Goal: Task Accomplishment & Management: Complete application form

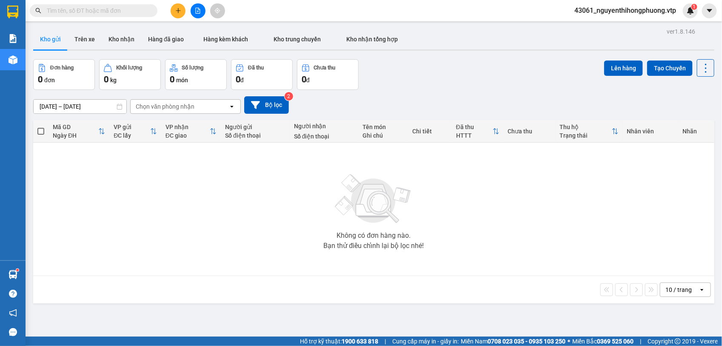
click at [174, 3] on div "Kết quả tìm kiếm ( 0 ) Bộ lọc No Data 43061_nguyenthihongphuong.vtp 1" at bounding box center [361, 10] width 722 height 21
click at [177, 10] on icon "plus" at bounding box center [178, 11] width 6 height 6
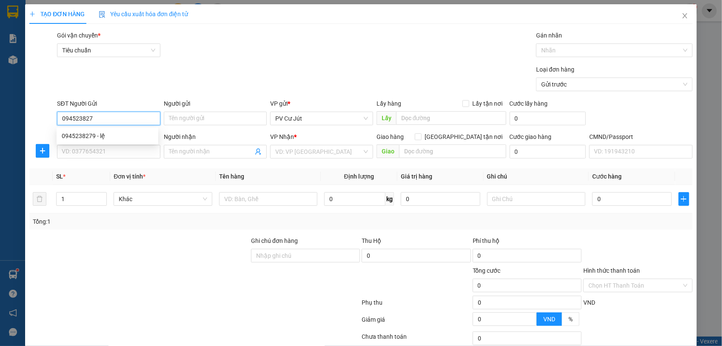
type input "0945238279"
click at [99, 134] on div "0945238279 - lệ" at bounding box center [107, 135] width 91 height 9
type input "lệ"
type input "0917092346"
type input "thủy"
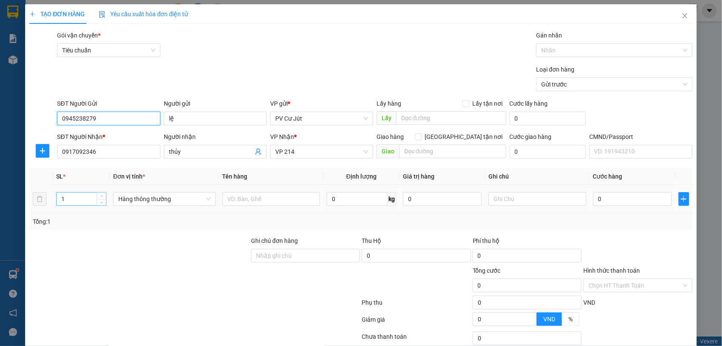
type input "0945238279"
click at [68, 196] on input "1" at bounding box center [81, 198] width 49 height 13
click at [280, 199] on input "text" at bounding box center [272, 199] width 98 height 14
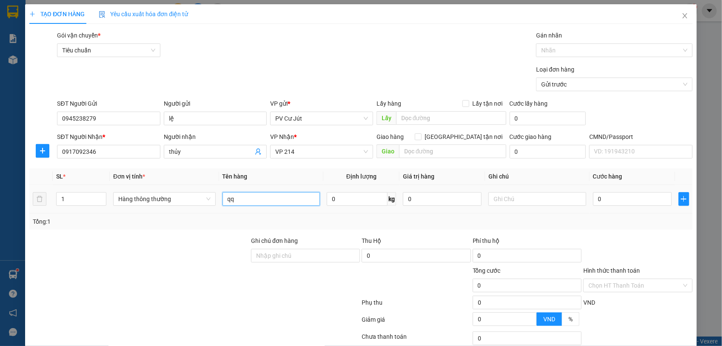
type input "q"
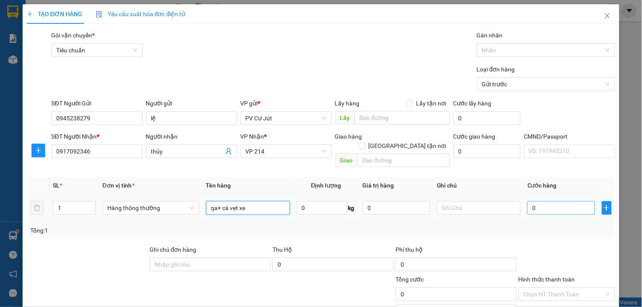
type input "qa+ cà vẹt xe"
click at [539, 202] on input "0" at bounding box center [560, 208] width 67 height 14
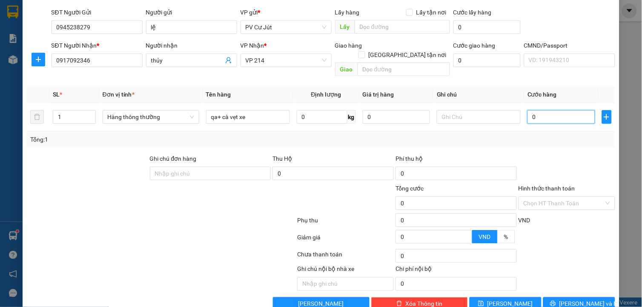
scroll to position [94, 0]
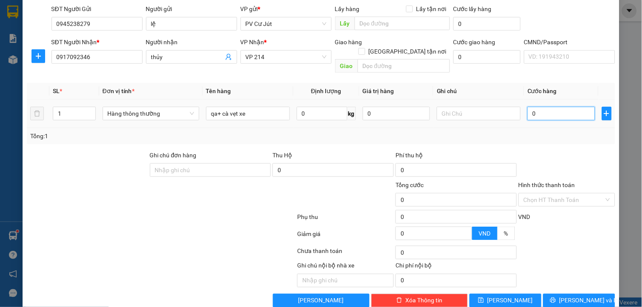
click at [534, 107] on input "0" at bounding box center [560, 114] width 67 height 14
click at [524, 109] on td "0" at bounding box center [561, 114] width 74 height 29
type input "630"
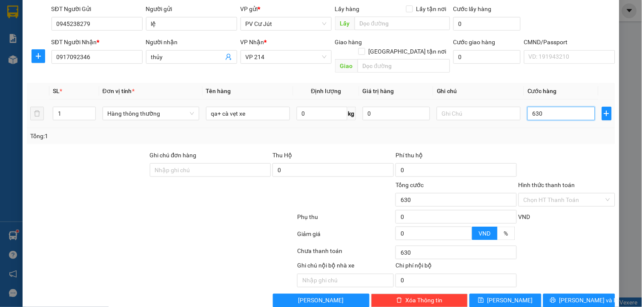
type input "60"
type input "0"
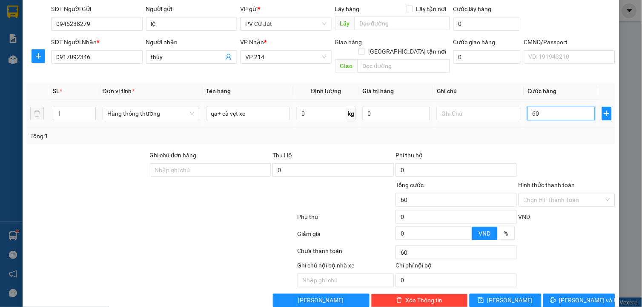
type input "0"
type input "30"
type input "300"
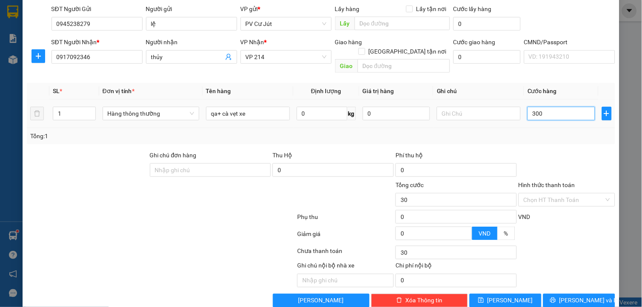
type input "300"
type input "3.000"
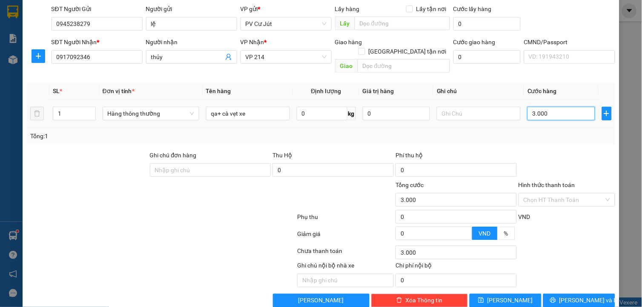
type input "30.000"
click at [561, 194] on input "Hình thức thanh toán" at bounding box center [563, 200] width 80 height 13
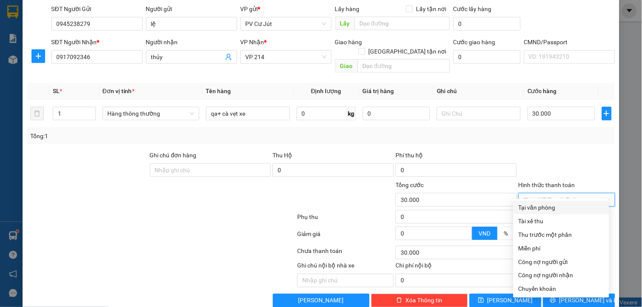
click at [528, 208] on div "Tại văn phòng" at bounding box center [561, 207] width 86 height 9
type input "0"
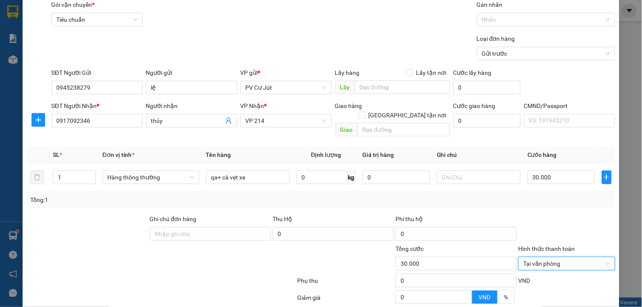
scroll to position [102, 0]
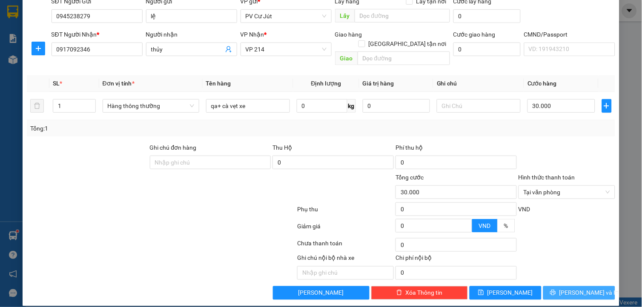
click at [559, 286] on button "Lưu và In" at bounding box center [579, 293] width 72 height 14
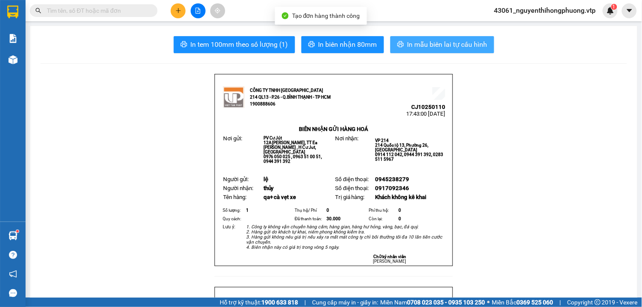
click at [443, 46] on span "In mẫu biên lai tự cấu hình" at bounding box center [447, 44] width 80 height 11
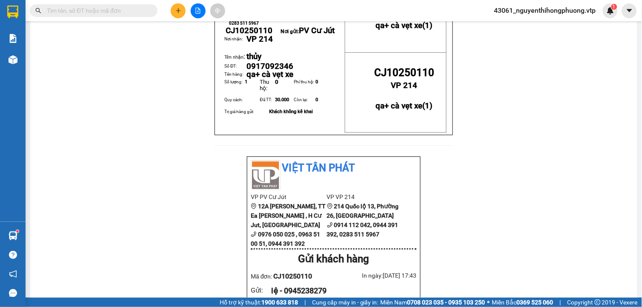
scroll to position [94, 0]
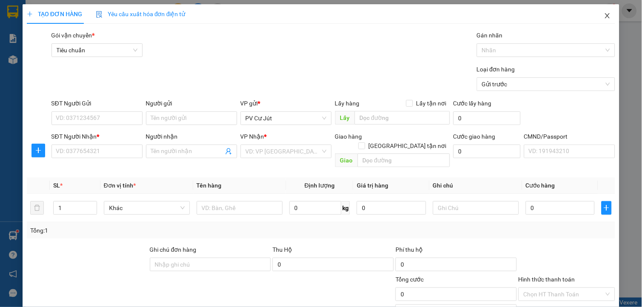
click at [604, 17] on icon "close" at bounding box center [607, 15] width 7 height 7
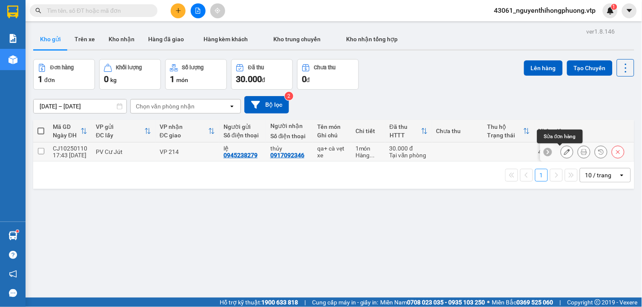
click at [564, 151] on icon at bounding box center [567, 152] width 6 height 6
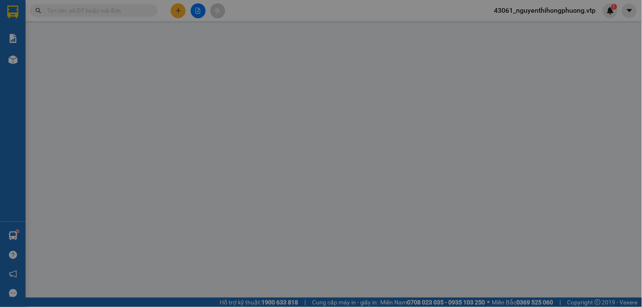
type input "0945238279"
type input "lệ"
type input "0917092346"
type input "thủy"
type input "0"
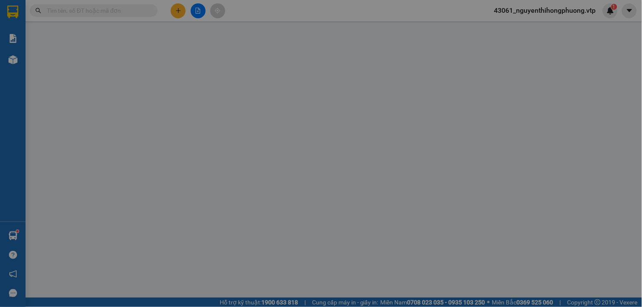
type input "30.000"
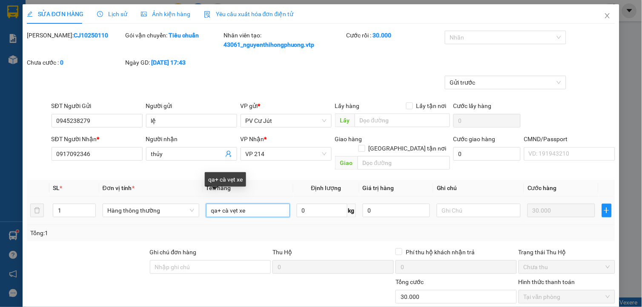
click at [253, 204] on input "qa+ cà vẹt xe" at bounding box center [248, 211] width 84 height 14
type input "q"
type input "qa+ bs xe"
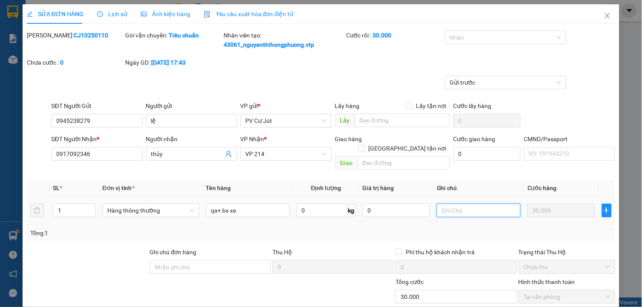
click at [478, 204] on input "text" at bounding box center [479, 211] width 84 height 14
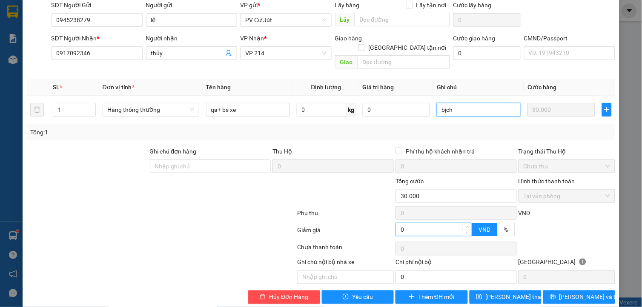
scroll to position [105, 0]
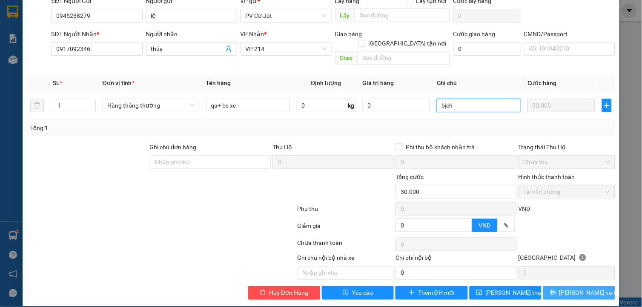
type input "bịch"
click at [555, 290] on icon "printer" at bounding box center [553, 293] width 6 height 6
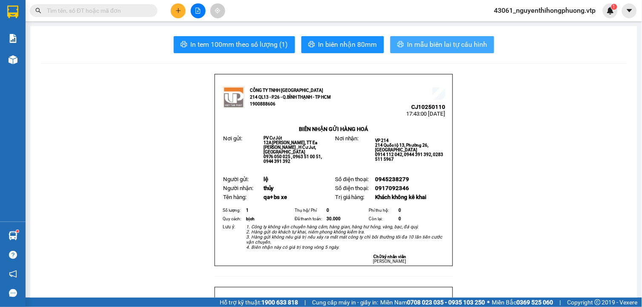
click at [437, 44] on span "In mẫu biên lai tự cấu hình" at bounding box center [447, 44] width 80 height 11
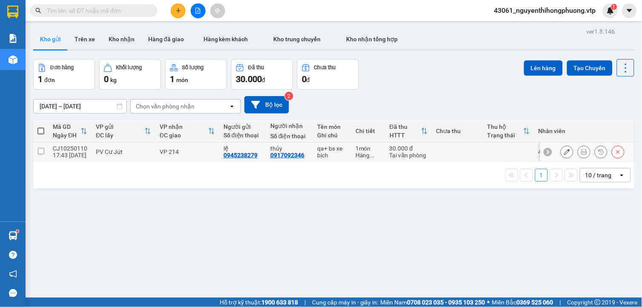
click at [41, 151] on input "checkbox" at bounding box center [41, 151] width 6 height 6
checkbox input "true"
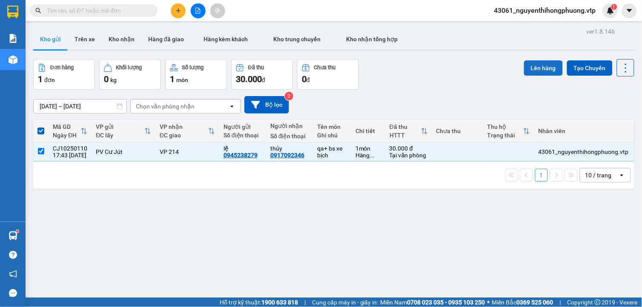
click at [531, 65] on button "Lên hàng" at bounding box center [543, 67] width 39 height 15
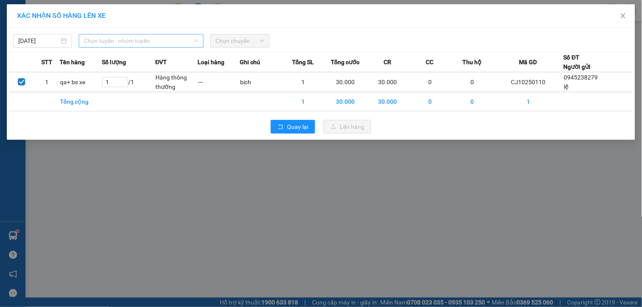
click at [156, 41] on span "Chọn tuyến - nhóm tuyến" at bounding box center [141, 40] width 114 height 13
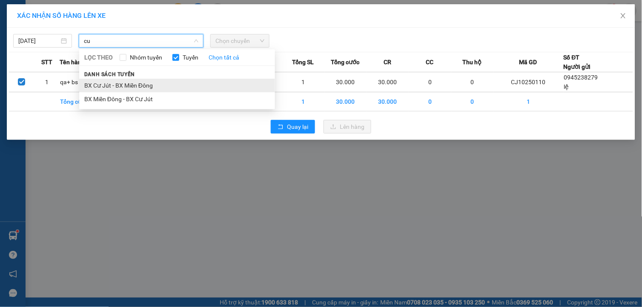
type input "cu"
click at [106, 84] on li "BX Cư Jút - BX Miền Đông" at bounding box center [177, 86] width 196 height 14
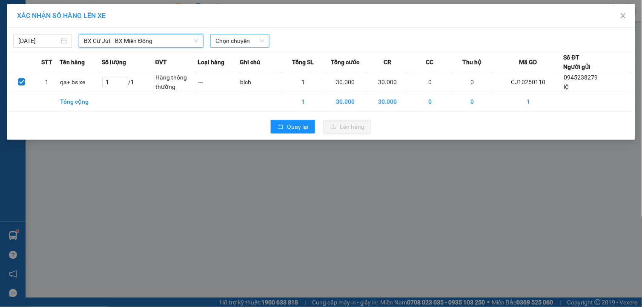
click at [230, 41] on span "Chọn chuyến" at bounding box center [239, 40] width 49 height 13
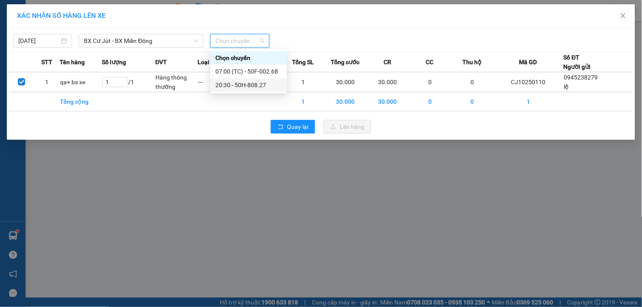
click at [239, 84] on div "20:30 - 50H-808.27" at bounding box center [248, 84] width 66 height 9
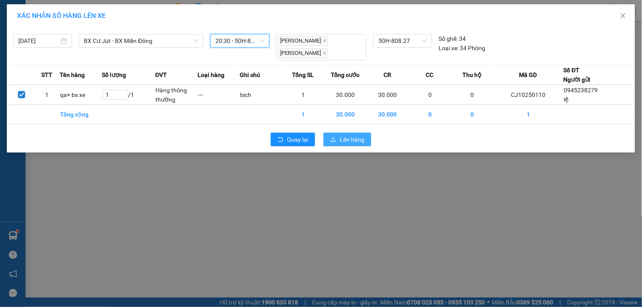
click at [342, 140] on span "Lên hàng" at bounding box center [352, 139] width 25 height 9
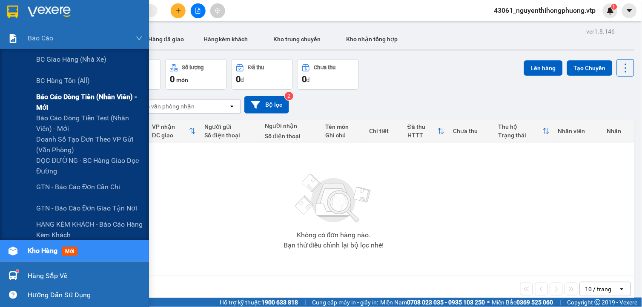
click at [57, 94] on span "Báo cáo dòng tiền (nhân viên) - mới" at bounding box center [89, 101] width 106 height 21
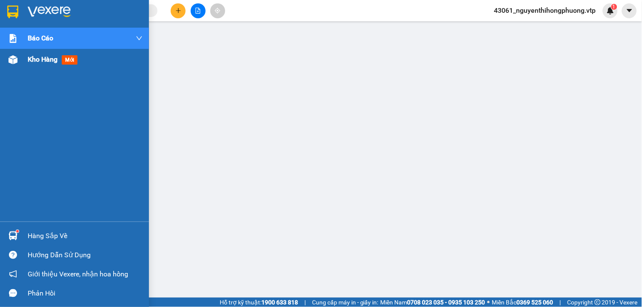
click at [52, 60] on span "Kho hàng" at bounding box center [43, 59] width 30 height 8
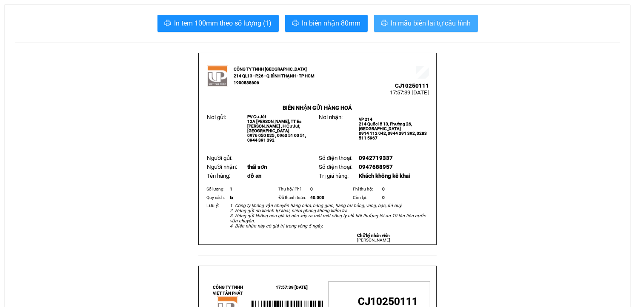
click at [430, 20] on span "In mẫu biên lai tự cấu hình" at bounding box center [431, 23] width 80 height 11
click at [409, 21] on span "In mẫu biên lai tự cấu hình" at bounding box center [431, 23] width 80 height 11
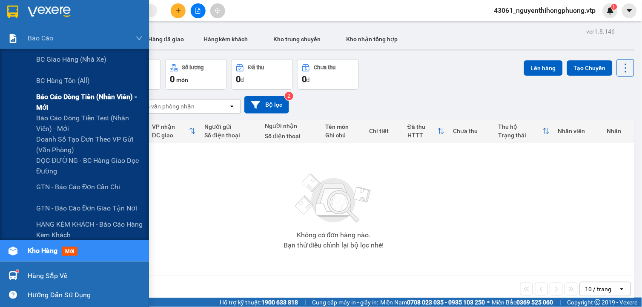
click at [61, 98] on span "Báo cáo dòng tiền (nhân viên) - mới" at bounding box center [89, 101] width 106 height 21
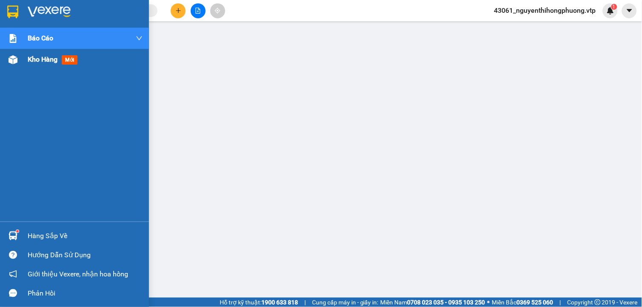
click at [51, 60] on span "Kho hàng" at bounding box center [43, 59] width 30 height 8
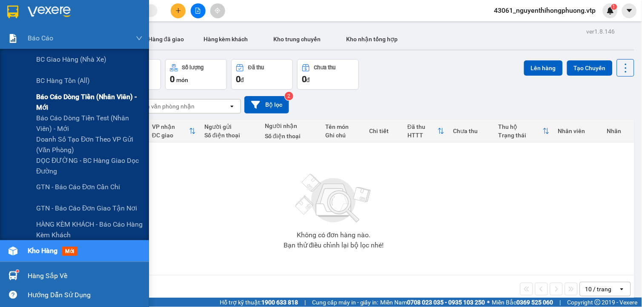
click at [45, 100] on span "Báo cáo dòng tiền (nhân viên) - mới" at bounding box center [89, 101] width 106 height 21
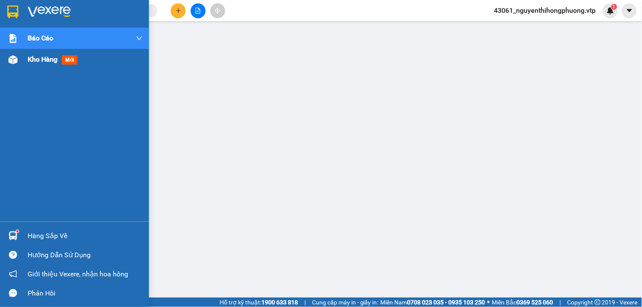
click at [45, 62] on span "Kho hàng" at bounding box center [43, 59] width 30 height 8
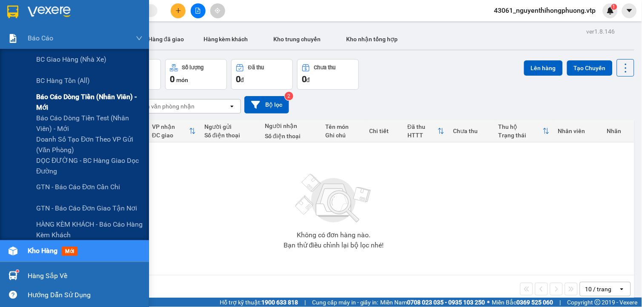
click at [64, 97] on span "Báo cáo dòng tiền (nhân viên) - mới" at bounding box center [89, 101] width 106 height 21
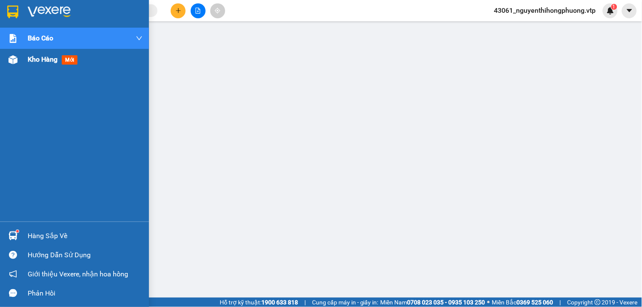
click at [40, 57] on span "Kho hàng" at bounding box center [43, 59] width 30 height 8
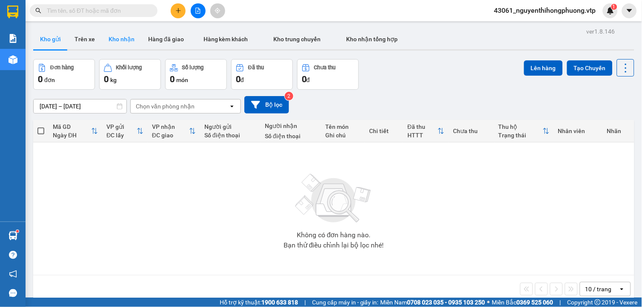
click at [122, 38] on button "Kho nhận" at bounding box center [122, 39] width 40 height 20
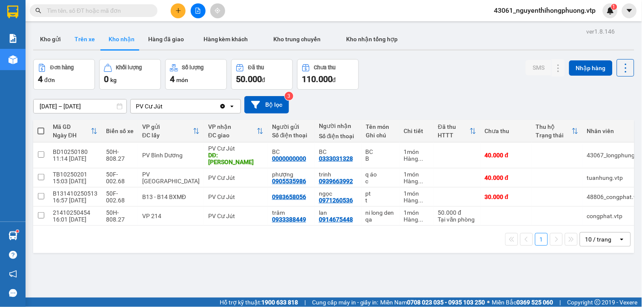
click at [86, 37] on button "Trên xe" at bounding box center [85, 39] width 34 height 20
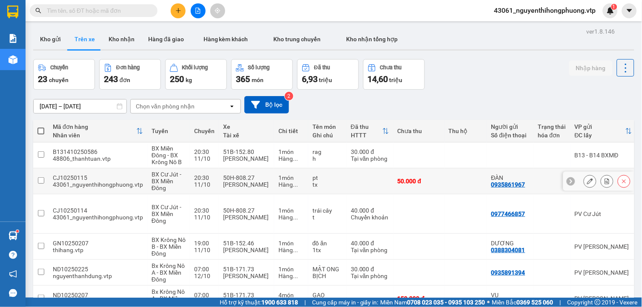
scroll to position [47, 0]
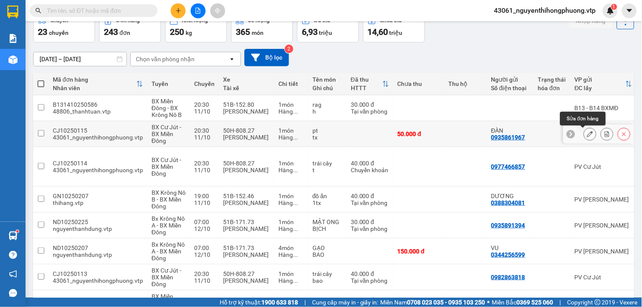
click at [587, 134] on icon at bounding box center [590, 134] width 6 height 6
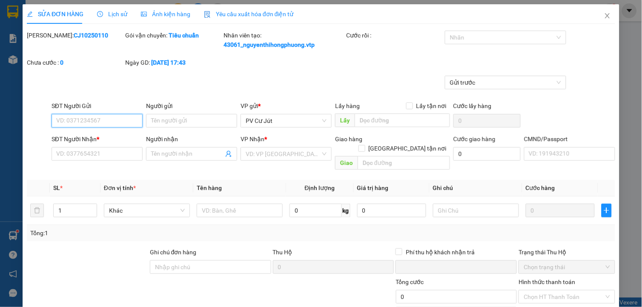
type input "0935861967"
type input "ĐÀN"
type input "0932099170"
type input "vũ"
type input "0"
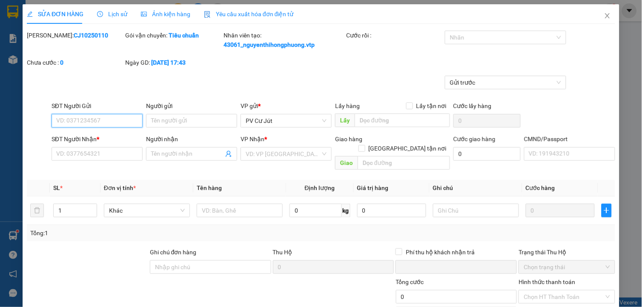
type input "50.000"
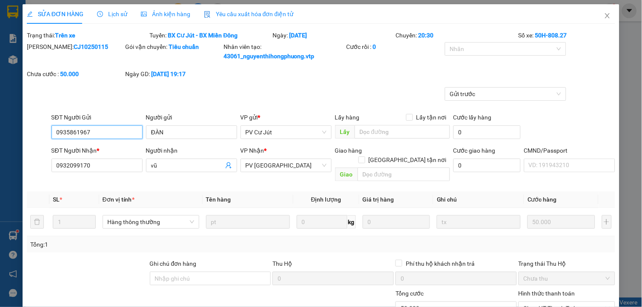
type input "2.500"
click at [605, 14] on icon "close" at bounding box center [607, 15] width 5 height 5
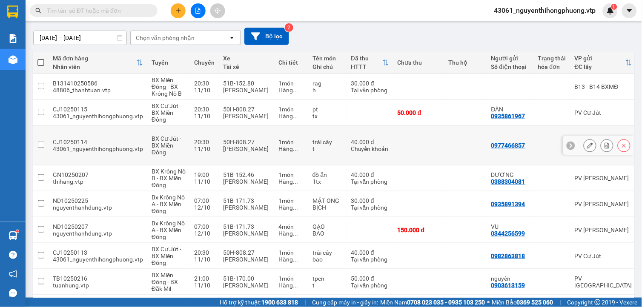
scroll to position [142, 0]
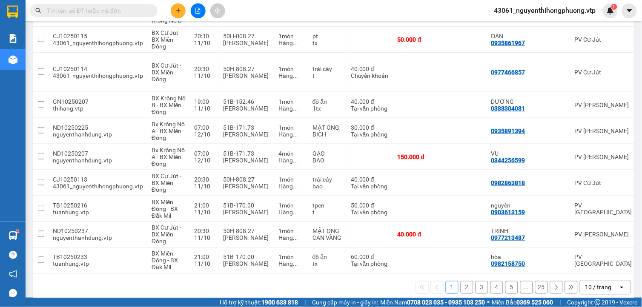
click at [620, 287] on icon at bounding box center [621, 288] width 3 height 2
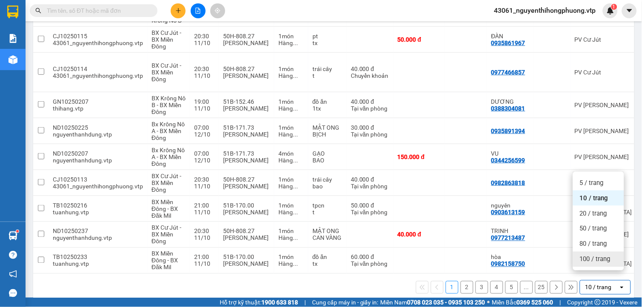
click at [586, 257] on span "100 / trang" at bounding box center [595, 259] width 31 height 9
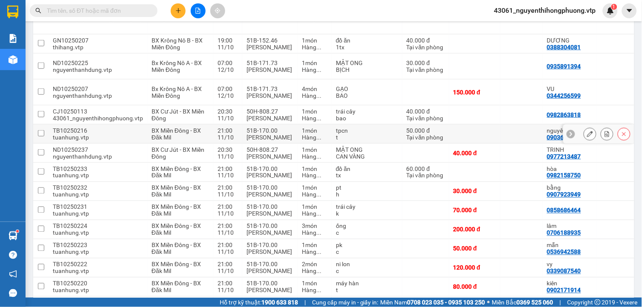
scroll to position [0, 0]
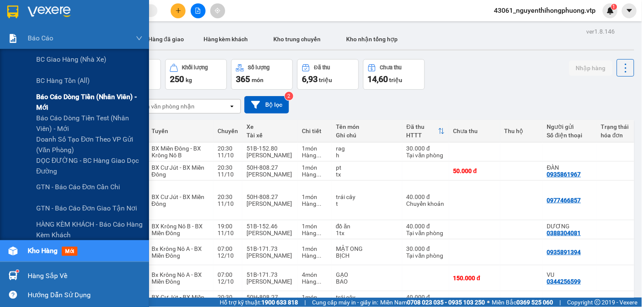
click at [40, 97] on span "Báo cáo dòng tiền (nhân viên) - mới" at bounding box center [89, 101] width 106 height 21
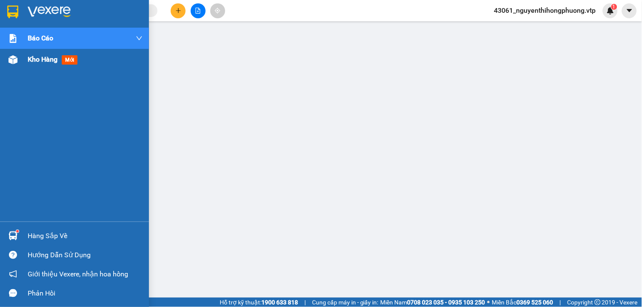
click at [37, 57] on span "Kho hàng" at bounding box center [43, 59] width 30 height 8
click at [48, 62] on span "Kho hàng" at bounding box center [43, 59] width 30 height 8
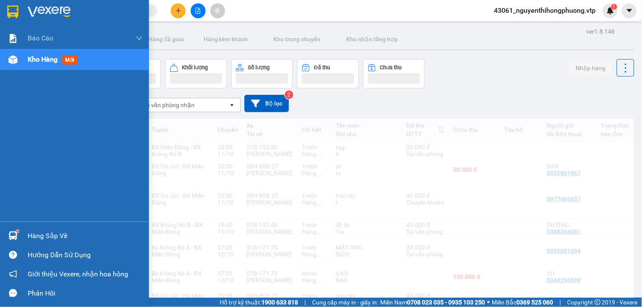
click at [37, 58] on span "Kho hàng" at bounding box center [43, 59] width 30 height 8
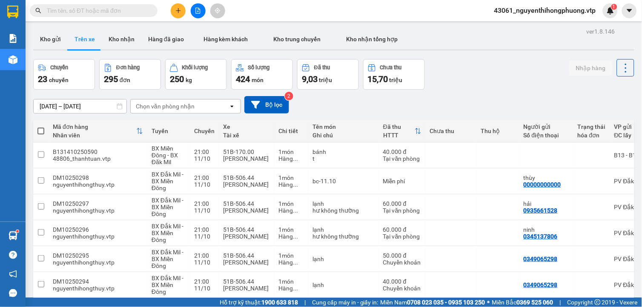
click at [194, 9] on button at bounding box center [198, 10] width 15 height 15
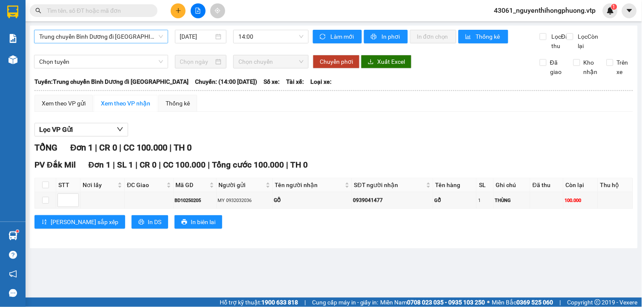
click at [137, 37] on span "Trung chuyển Bình Dương đi BXMĐ" at bounding box center [101, 36] width 124 height 13
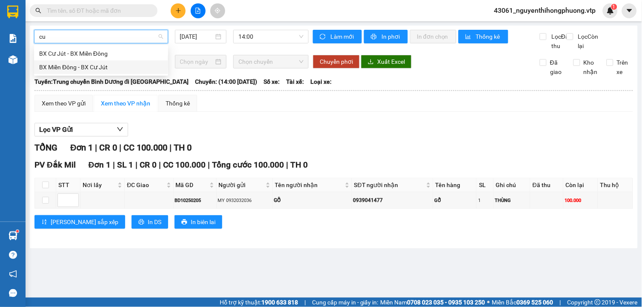
type input "cu"
click at [64, 46] on body "Kết quả tìm kiếm ( 0 ) Bộ lọc No Data 43061_nguyenthihongphuong.vtp 1 Báo cáo B…" at bounding box center [321, 153] width 642 height 307
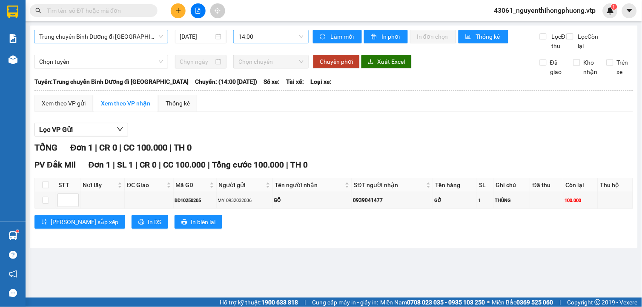
click at [256, 39] on span "14:00" at bounding box center [270, 36] width 65 height 13
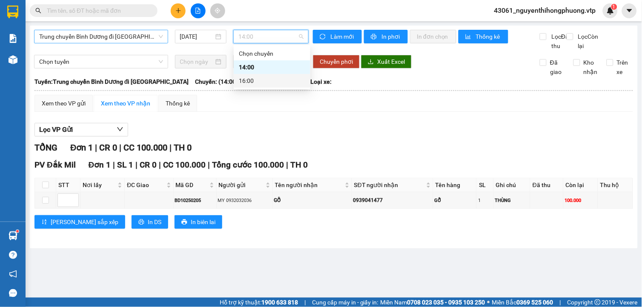
click at [143, 32] on span "Trung chuyển Bình Dương đi BXMĐ" at bounding box center [101, 36] width 124 height 13
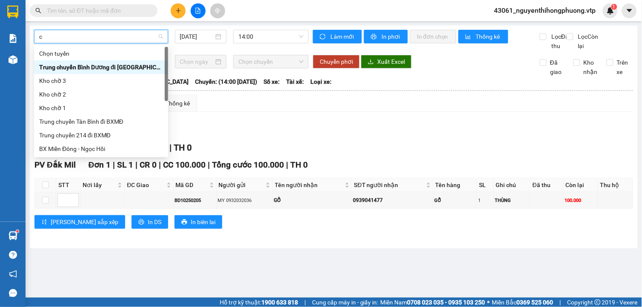
type input "cu"
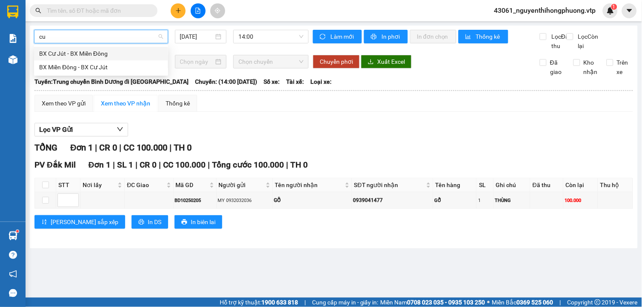
click at [64, 51] on div "BX Cư Jút - BX Miền Đông" at bounding box center [101, 53] width 124 height 9
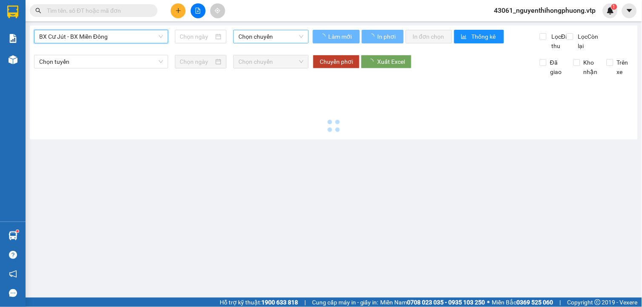
type input "[DATE]"
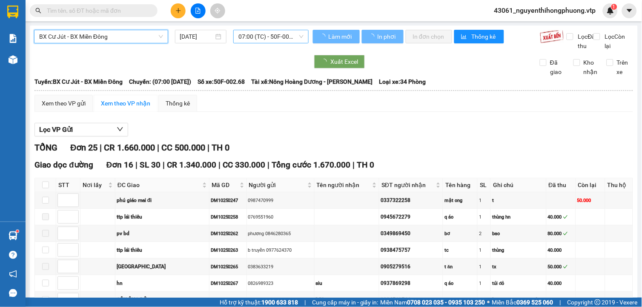
click at [270, 34] on span "07:00 (TC) - 50F-002.68" at bounding box center [270, 36] width 65 height 13
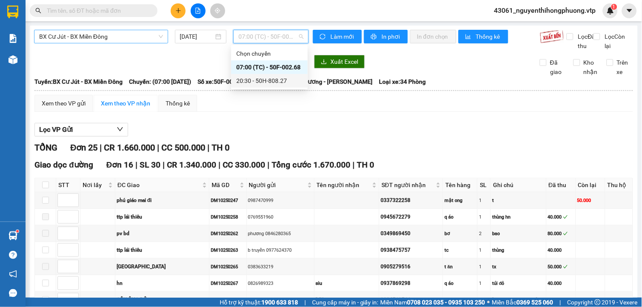
click at [245, 79] on div "20:30 - 50H-808.27" at bounding box center [269, 80] width 66 height 9
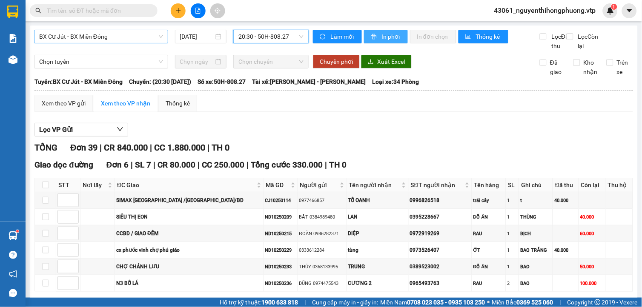
click at [384, 39] on span "In phơi" at bounding box center [391, 36] width 20 height 9
click at [381, 34] on span "In phơi" at bounding box center [391, 36] width 20 height 9
click at [382, 37] on span "In phơi" at bounding box center [391, 36] width 20 height 9
click at [386, 35] on span "In phơi" at bounding box center [391, 36] width 20 height 9
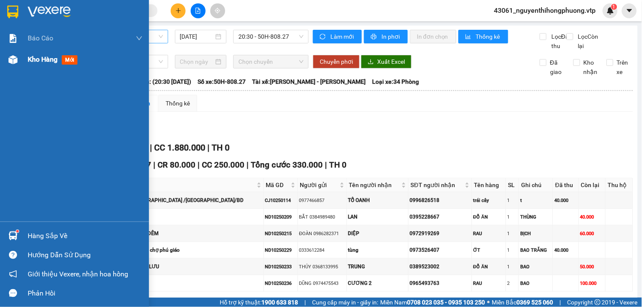
click at [50, 63] on span "Kho hàng" at bounding box center [43, 59] width 30 height 8
click at [51, 61] on span "Kho hàng" at bounding box center [43, 59] width 30 height 8
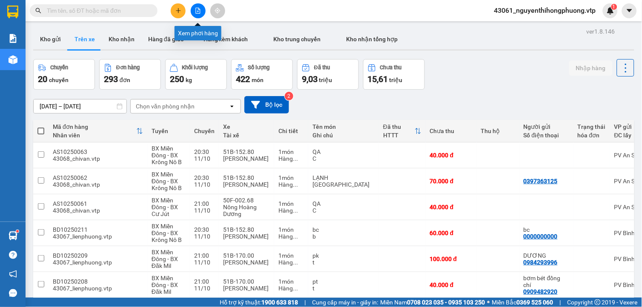
click at [195, 10] on icon "file-add" at bounding box center [198, 11] width 6 height 6
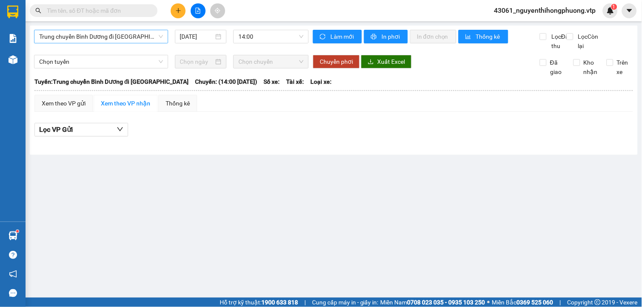
click at [143, 37] on span "Trung chuyển Bình Dương đi BXMĐ" at bounding box center [101, 36] width 124 height 13
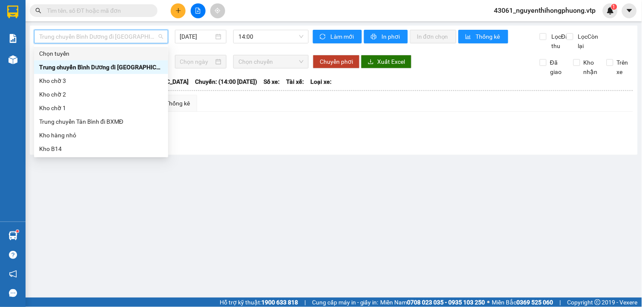
click at [107, 36] on span "Trung chuyển Bình Dương đi BXMĐ" at bounding box center [101, 36] width 124 height 13
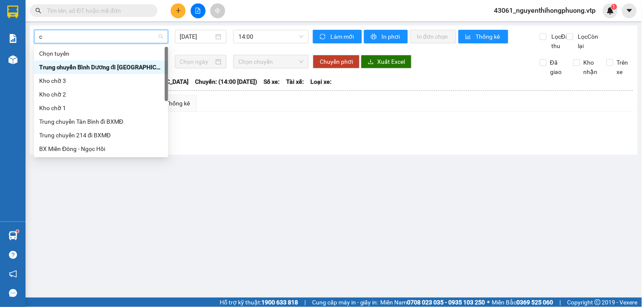
type input "cu"
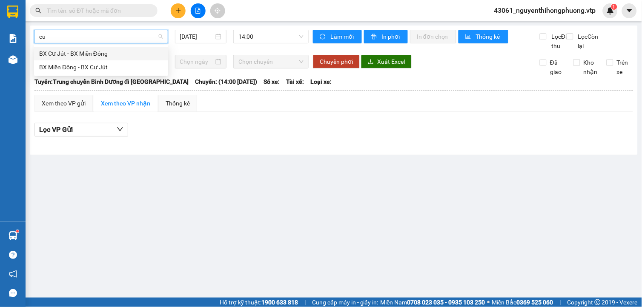
click at [85, 51] on div "BX Cư Jút - BX Miền Đông" at bounding box center [101, 53] width 124 height 9
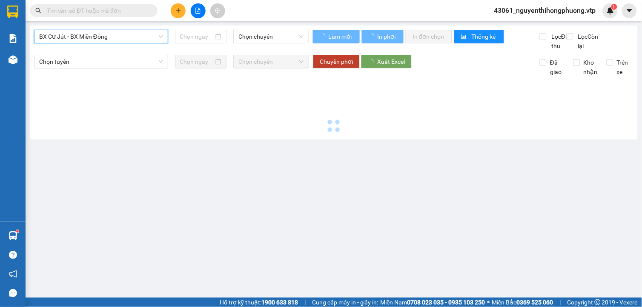
type input "[DATE]"
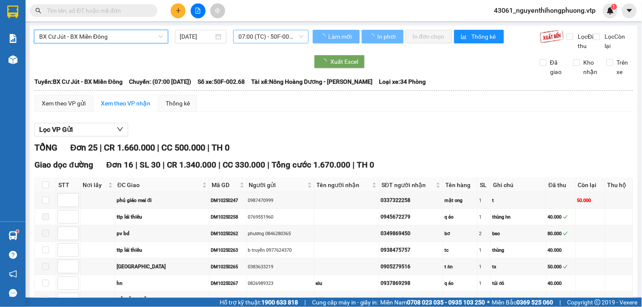
click at [263, 37] on span "07:00 (TC) - 50F-002.68" at bounding box center [270, 36] width 65 height 13
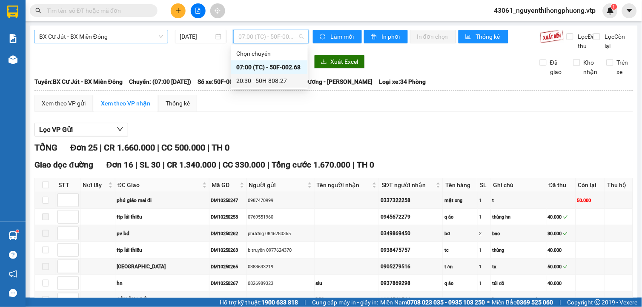
click at [262, 83] on div "20:30 - 50H-808.27" at bounding box center [269, 80] width 66 height 9
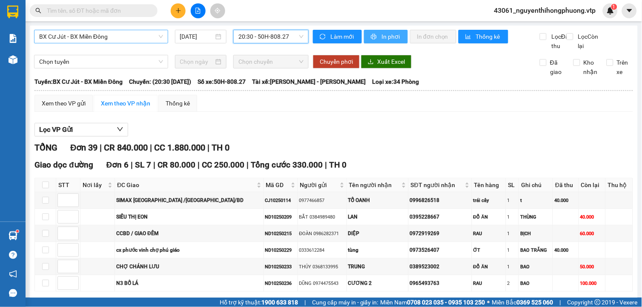
click at [389, 37] on span "In phơi" at bounding box center [391, 36] width 20 height 9
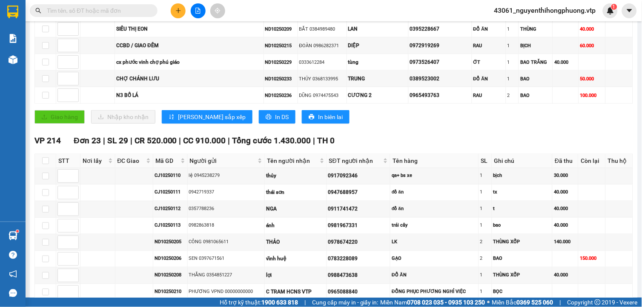
scroll to position [165, 0]
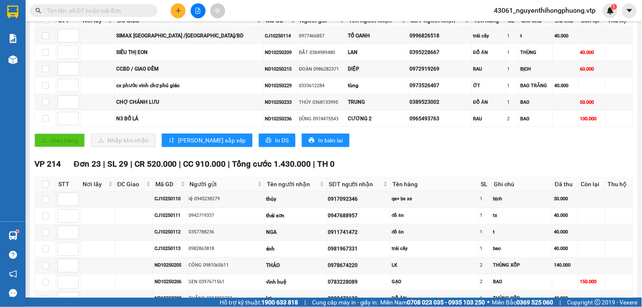
click at [581, 9] on span "43061_nguyenthihongphuong.vtp" at bounding box center [544, 10] width 115 height 11
click at [513, 26] on span "Đăng xuất" at bounding box center [548, 26] width 100 height 9
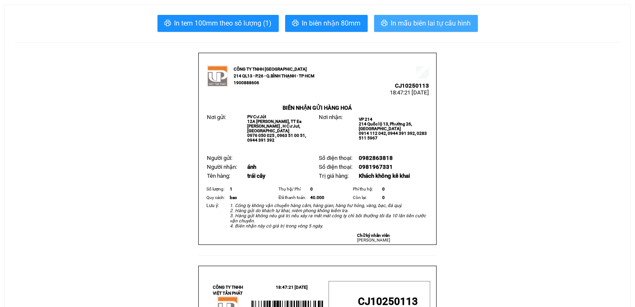
click at [420, 22] on span "In mẫu biên lai tự cấu hình" at bounding box center [431, 23] width 80 height 11
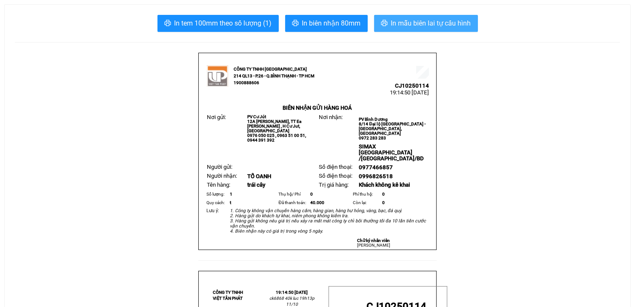
click at [423, 26] on span "In mẫu biên lai tự cấu hình" at bounding box center [431, 23] width 80 height 11
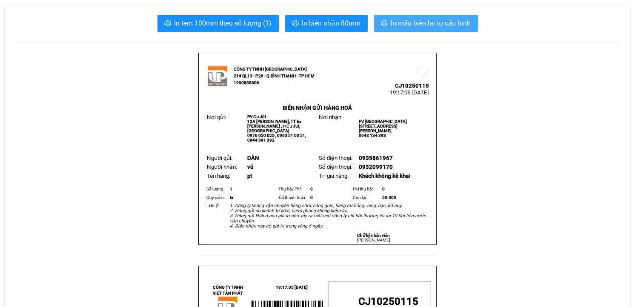
click at [426, 24] on span "In mẫu biên lai tự cấu hình" at bounding box center [431, 23] width 80 height 11
